Goal: Task Accomplishment & Management: Manage account settings

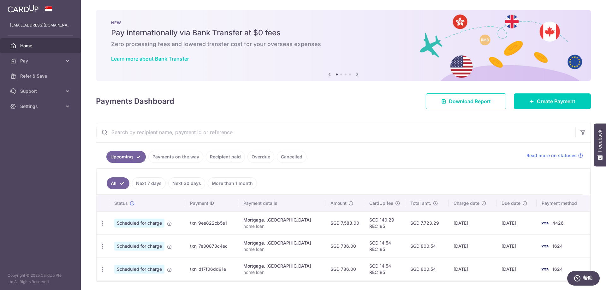
scroll to position [21, 0]
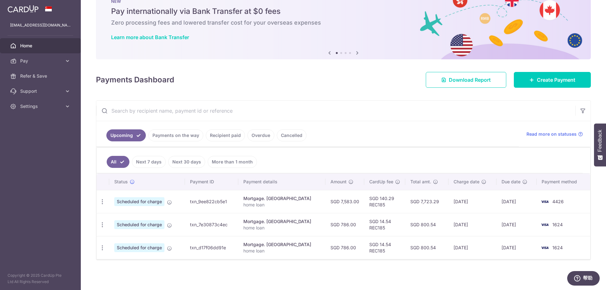
click at [184, 136] on link "Payments on the way" at bounding box center [175, 135] width 55 height 12
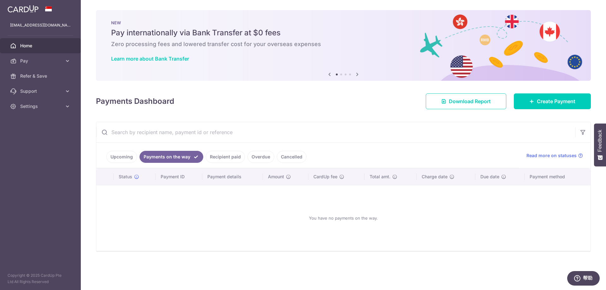
click at [222, 155] on link "Recipient paid" at bounding box center [225, 157] width 39 height 12
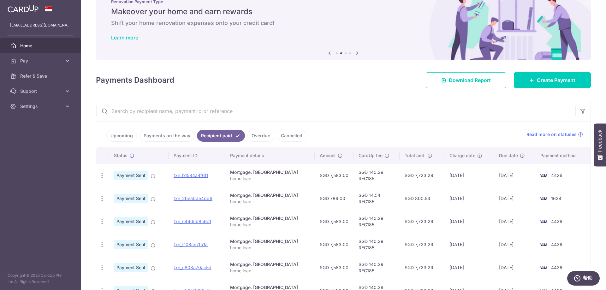
scroll to position [32, 0]
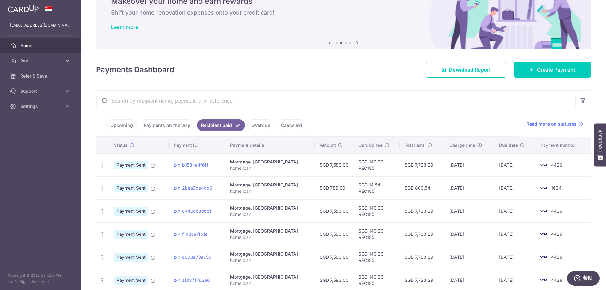
click at [122, 124] on link "Upcoming" at bounding box center [121, 125] width 31 height 12
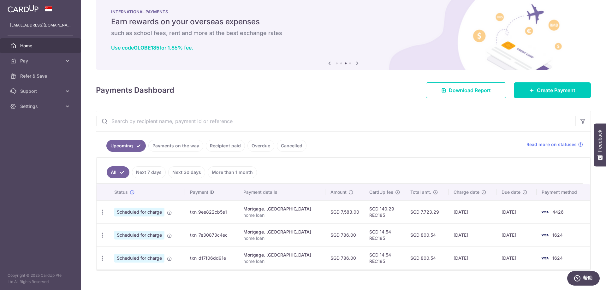
scroll to position [21, 0]
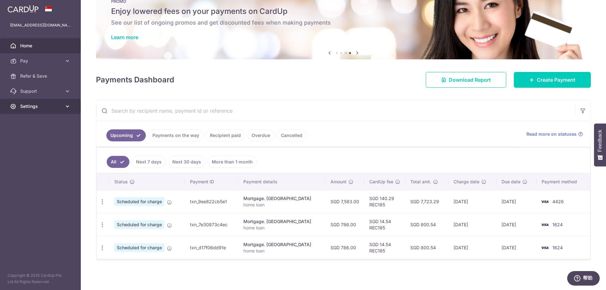
click at [60, 107] on span "Settings" at bounding box center [41, 106] width 42 height 6
click at [34, 137] on span "Logout" at bounding box center [41, 136] width 42 height 6
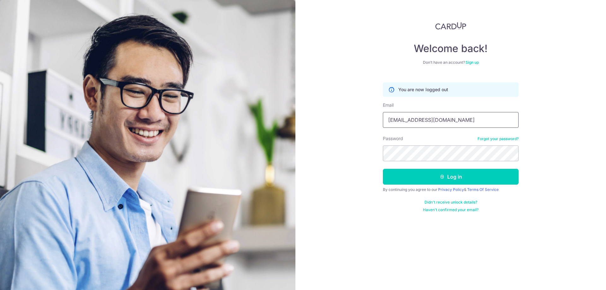
click at [442, 121] on input "[EMAIL_ADDRESS][DOMAIN_NAME]" at bounding box center [451, 120] width 136 height 16
click at [450, 121] on input "[EMAIL_ADDRESS][DOMAIN_NAME]" at bounding box center [451, 120] width 136 height 16
type input "[EMAIL_ADDRESS][DOMAIN_NAME]"
click at [436, 180] on button "Log in" at bounding box center [451, 177] width 136 height 16
